Goal: Task Accomplishment & Management: Complete application form

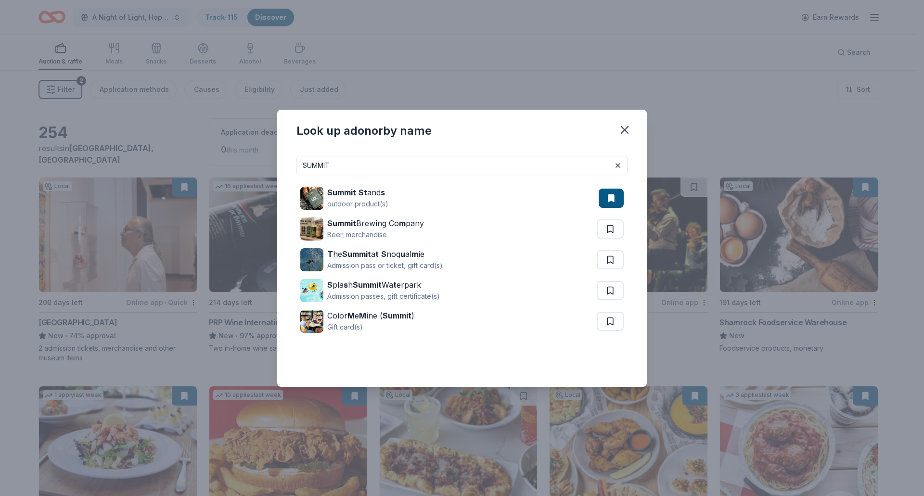
drag, startPoint x: 358, startPoint y: 163, endPoint x: 238, endPoint y: 152, distance: 121.3
click at [238, 152] on div "Look up a donor by name SUMMIT Summit St and s outdoor product(s) Summit Brew i…" at bounding box center [462, 248] width 924 height 496
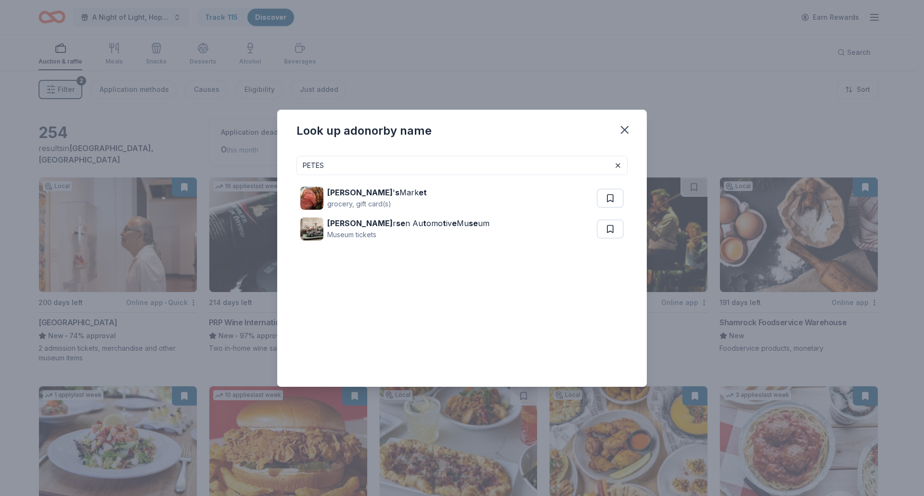
drag, startPoint x: 355, startPoint y: 165, endPoint x: 255, endPoint y: 147, distance: 102.1
click at [255, 147] on div "Look up a donor by name PETES Pete ' s Mark et grocery, gift card(s) Pete r se …" at bounding box center [462, 248] width 924 height 496
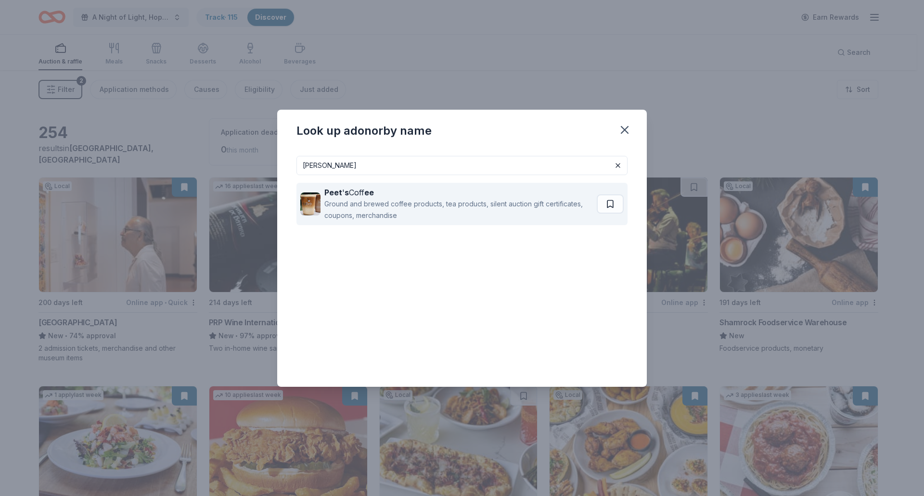
click at [362, 185] on div "Peet ' s Coff ee Ground and brewed coffee products, tea products, silent auctio…" at bounding box center [448, 204] width 296 height 42
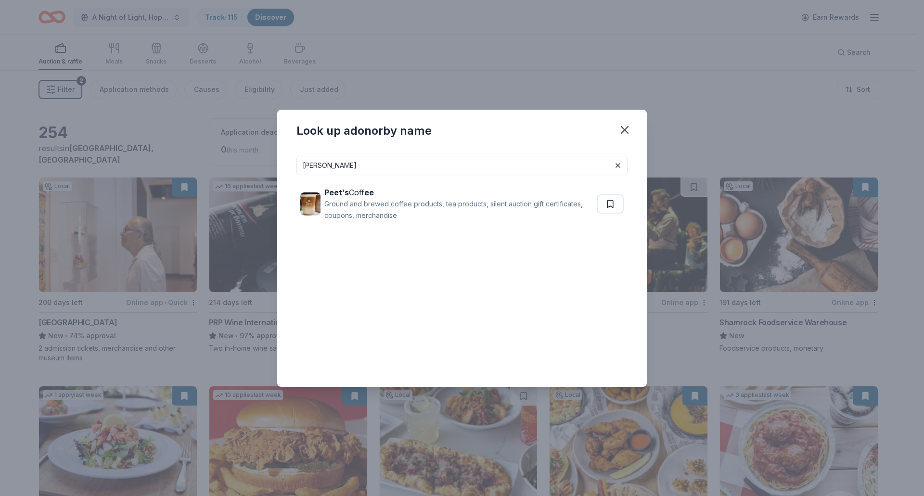
drag, startPoint x: 285, startPoint y: 164, endPoint x: 279, endPoint y: 163, distance: 5.9
click at [279, 163] on div "PEETS Peet ' s Coff ee Ground and brewed coffee products, tea products, silent …" at bounding box center [461, 267] width 369 height 239
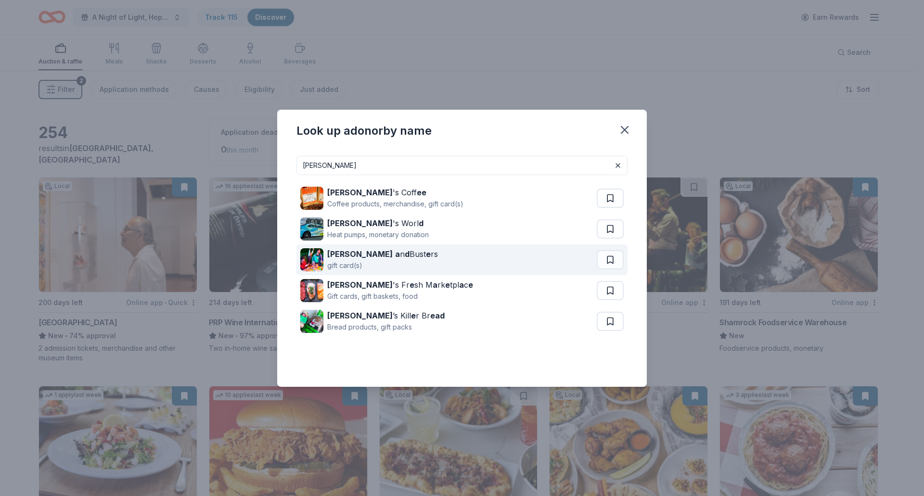
click at [367, 257] on div "Dave a n d Bust e rs" at bounding box center [382, 254] width 111 height 12
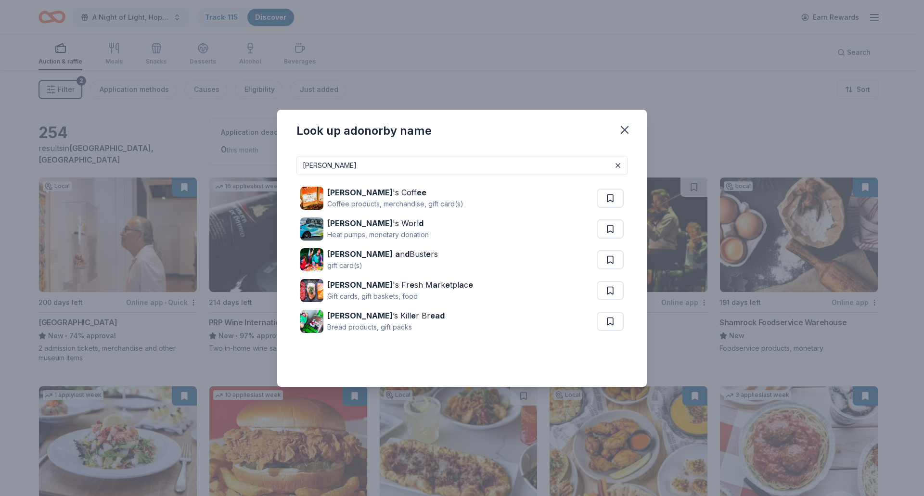
drag, startPoint x: 337, startPoint y: 166, endPoint x: 308, endPoint y: 165, distance: 28.9
click at [308, 165] on input "DAVE" at bounding box center [461, 165] width 331 height 19
type input "D"
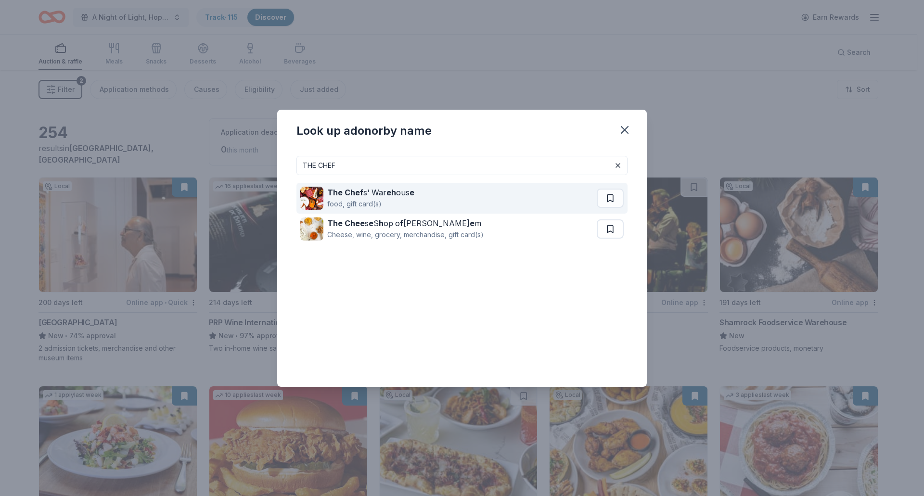
type input "THE CHEF"
click at [363, 198] on div "food, gift card(s)" at bounding box center [370, 204] width 87 height 12
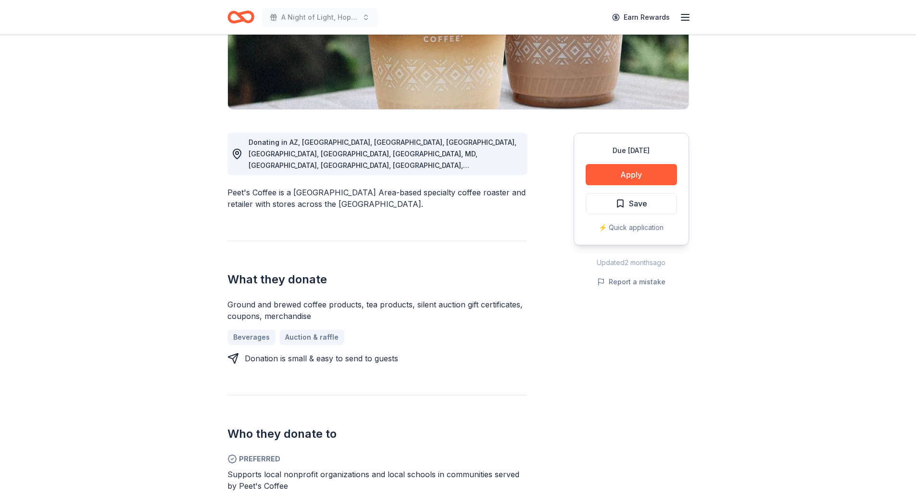
scroll to position [241, 0]
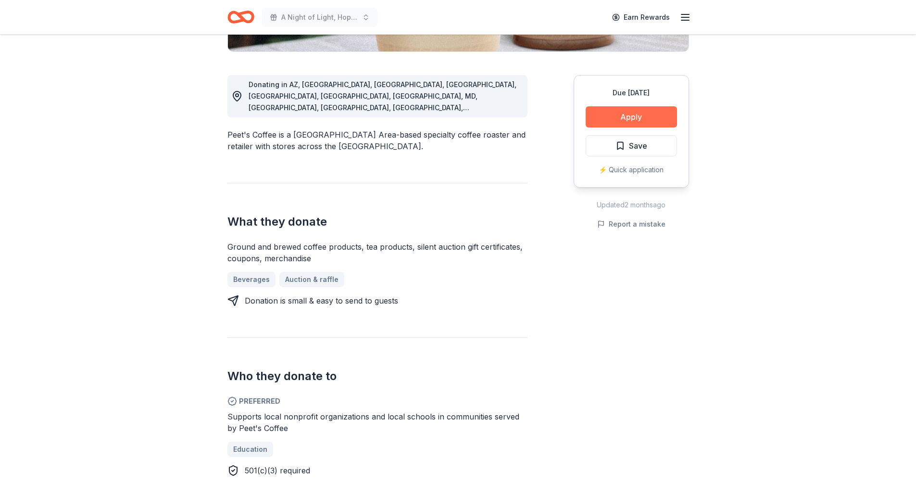
click at [652, 117] on button "Apply" at bounding box center [631, 116] width 91 height 21
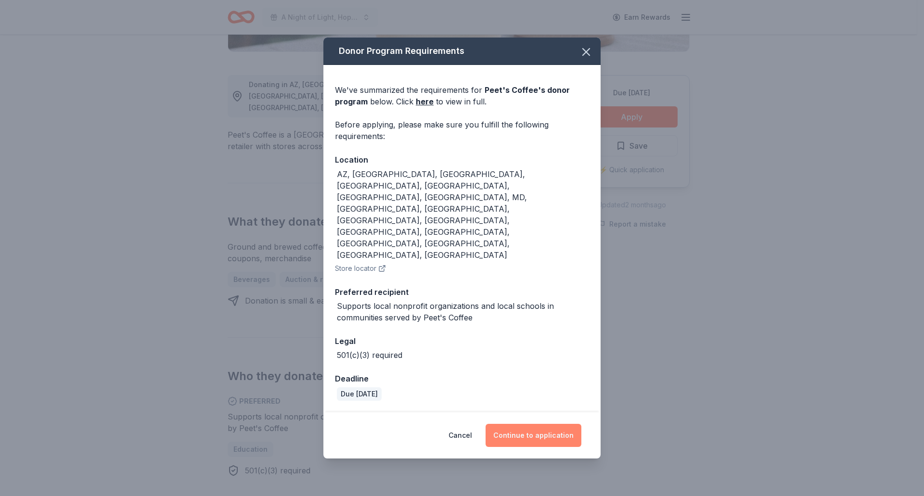
click at [563, 424] on button "Continue to application" at bounding box center [533, 435] width 96 height 23
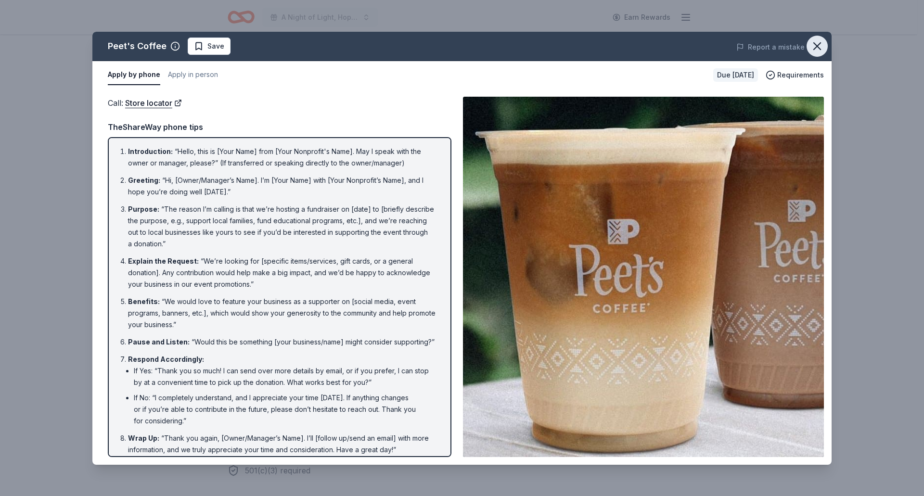
click at [822, 48] on icon "button" at bounding box center [816, 45] width 13 height 13
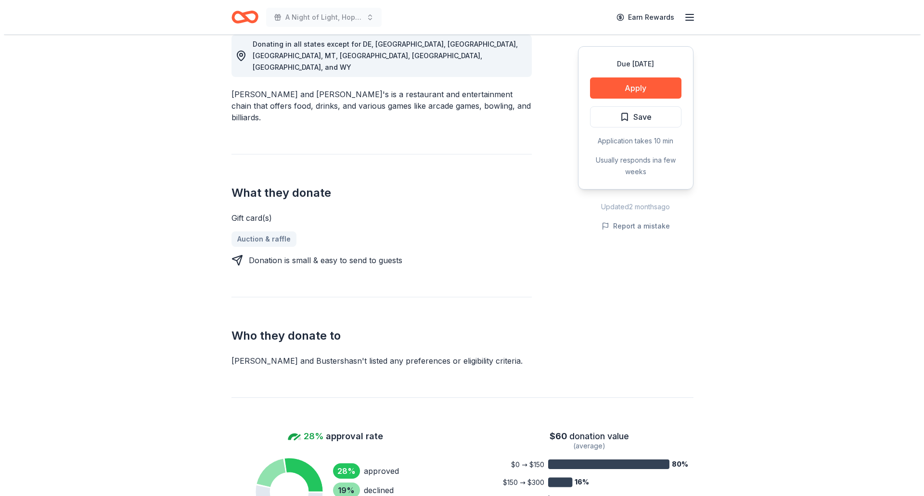
scroll to position [433, 0]
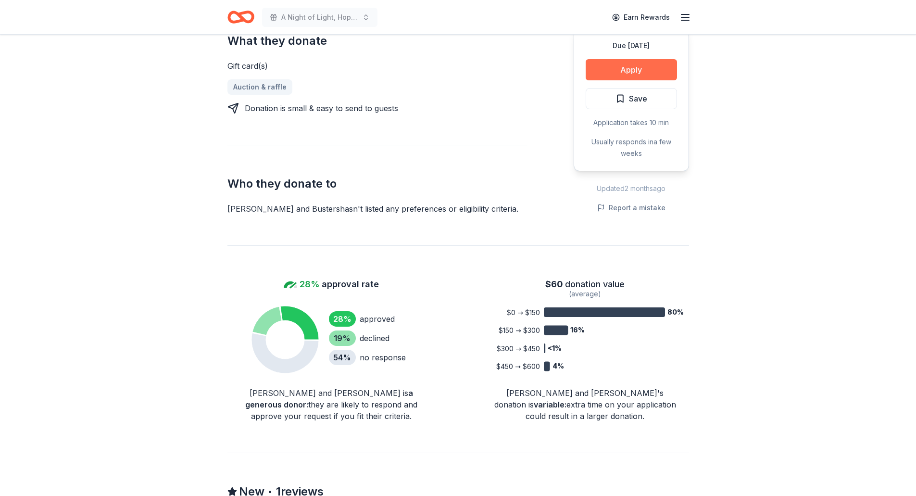
click at [635, 59] on button "Apply" at bounding box center [631, 69] width 91 height 21
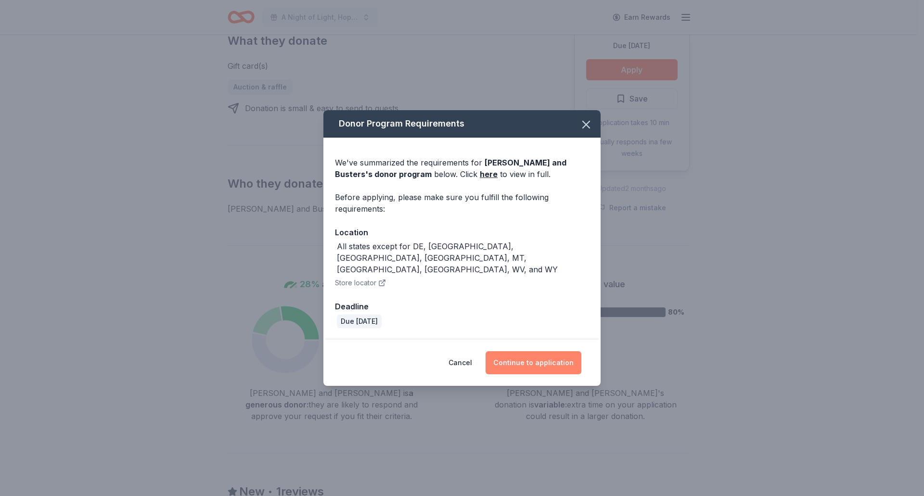
click at [540, 351] on button "Continue to application" at bounding box center [533, 362] width 96 height 23
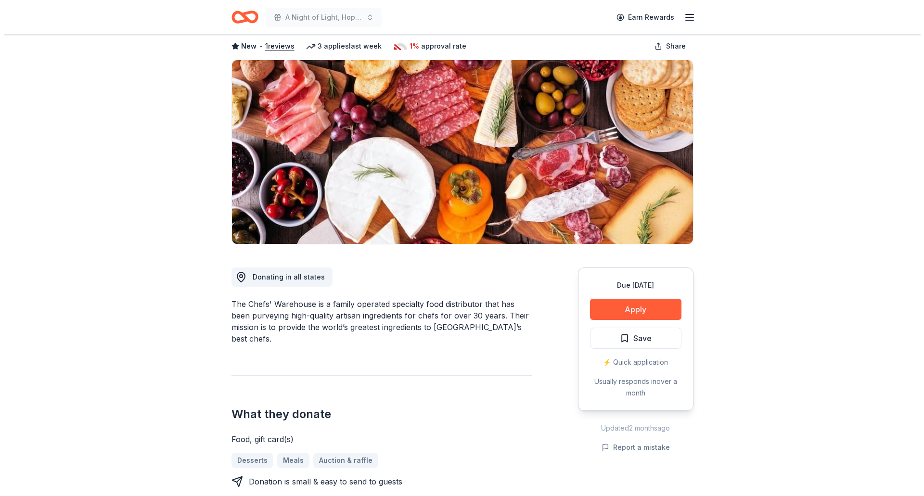
scroll to position [192, 0]
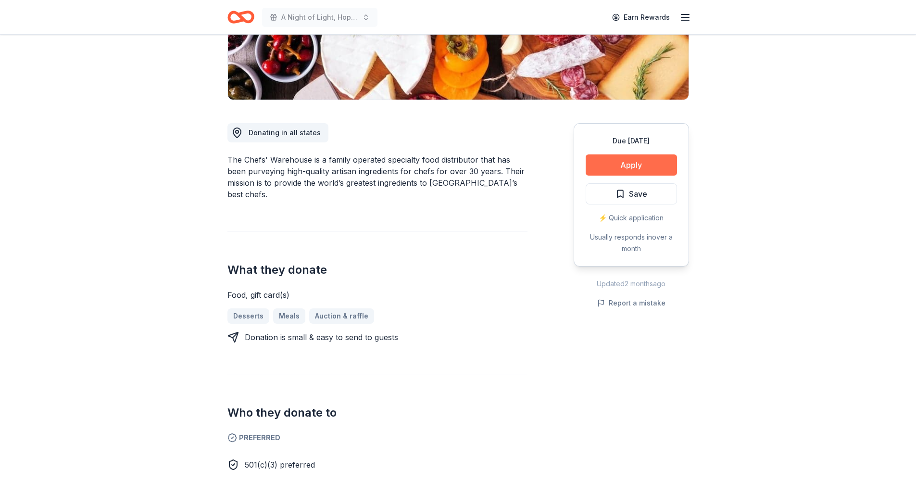
click at [610, 168] on button "Apply" at bounding box center [631, 164] width 91 height 21
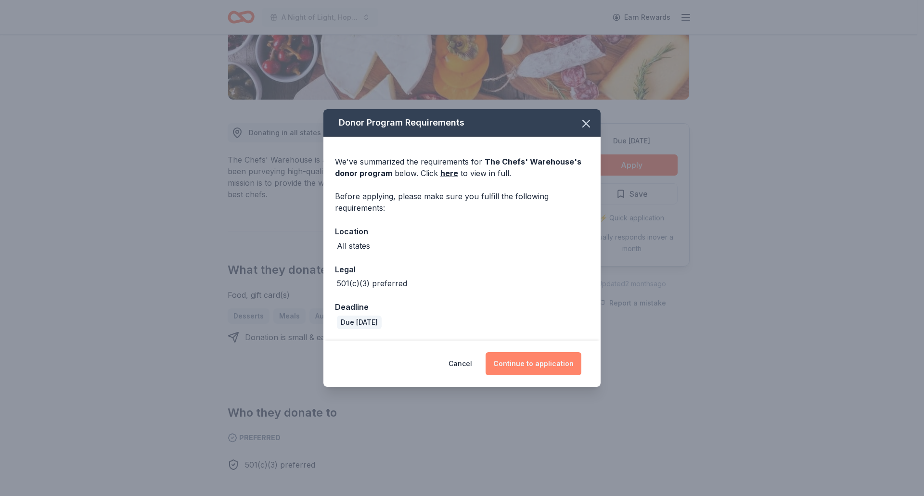
click at [532, 359] on button "Continue to application" at bounding box center [533, 363] width 96 height 23
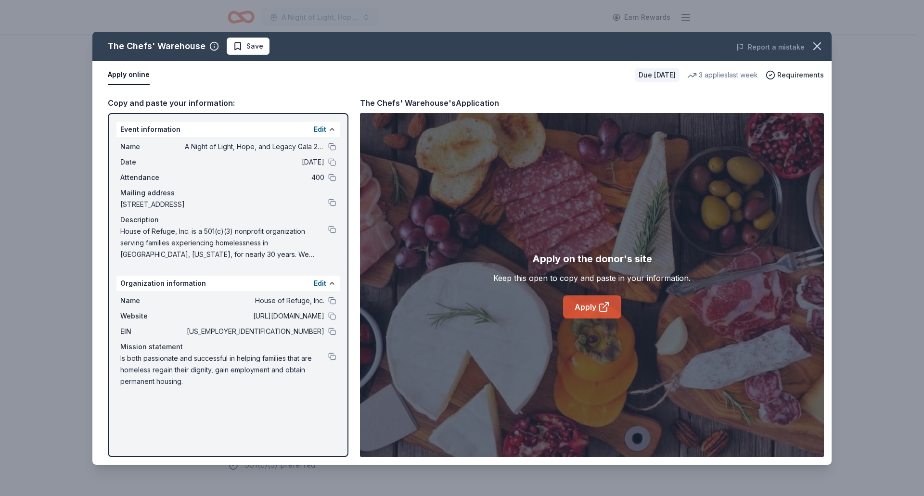
click at [586, 306] on link "Apply" at bounding box center [592, 306] width 58 height 23
